Goal: Find specific page/section: Find specific page/section

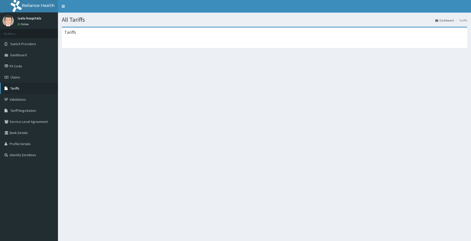
click at [9, 87] on icon at bounding box center [7, 89] width 5 height 4
click at [30, 65] on link "PA Code" at bounding box center [29, 66] width 58 height 11
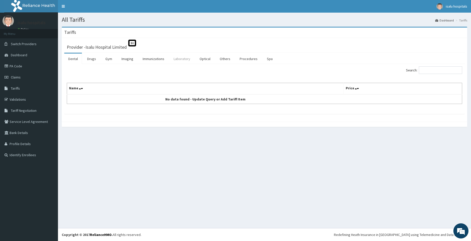
click at [179, 61] on link "Laboratory" at bounding box center [182, 58] width 25 height 11
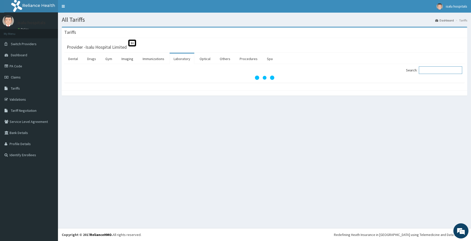
click at [430, 70] on input "Search:" at bounding box center [440, 70] width 43 height 8
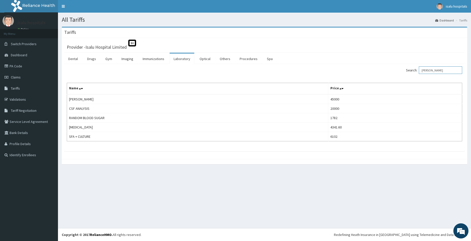
type input "ANA"
click at [35, 77] on link "Claims" at bounding box center [29, 77] width 58 height 11
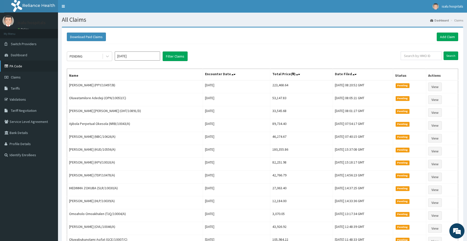
click at [22, 68] on link "PA Code" at bounding box center [29, 66] width 58 height 11
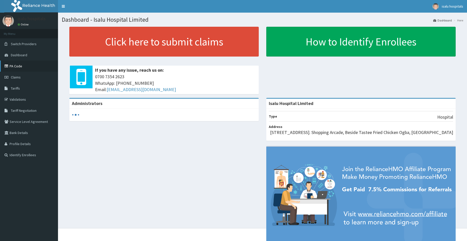
click at [31, 70] on link "PA Code" at bounding box center [29, 66] width 58 height 11
